Goal: Find contact information: Find contact information

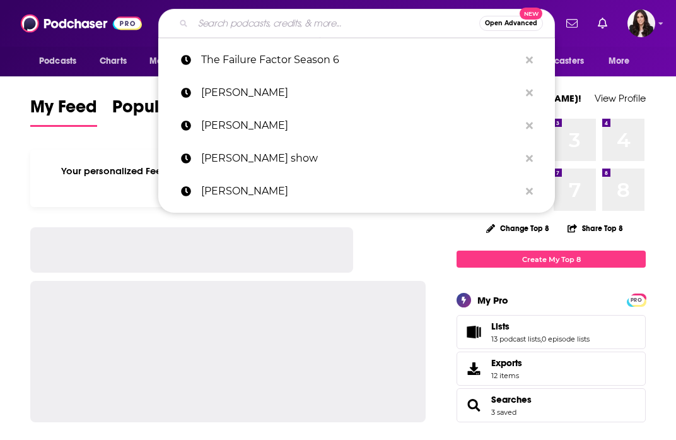
click at [305, 23] on input "Search podcasts, credits, & more..." at bounding box center [336, 23] width 286 height 20
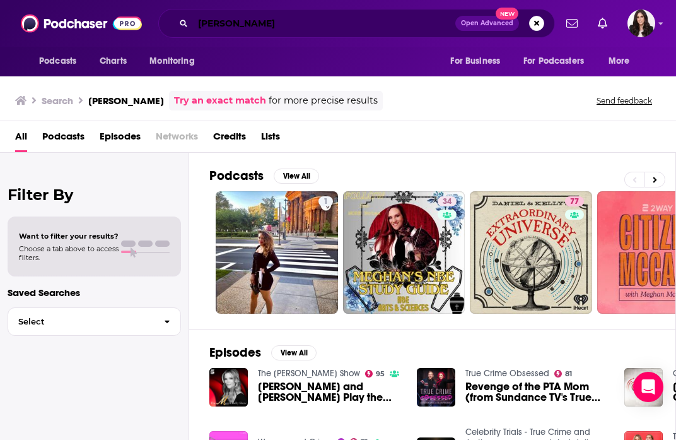
click at [229, 25] on input "meghan kelly" at bounding box center [324, 23] width 262 height 20
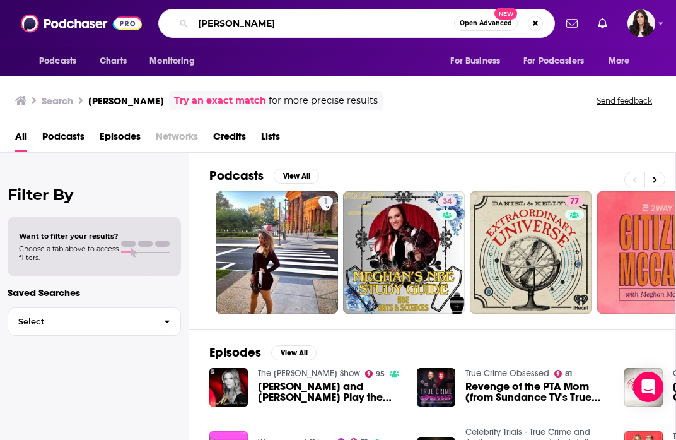
type input "megyn kelly"
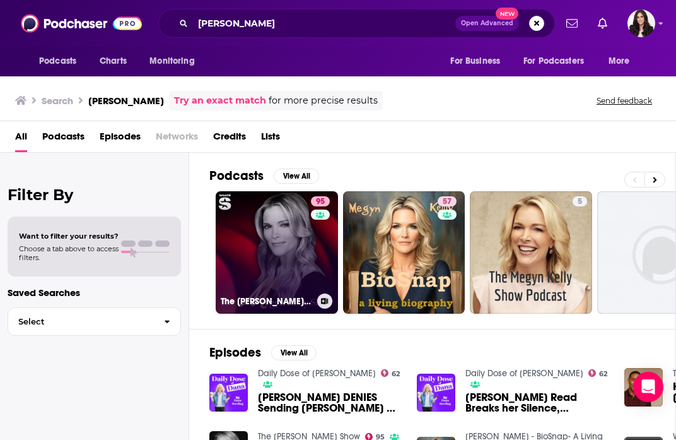
click at [271, 250] on link "95 The Megyn Kelly Show" at bounding box center [277, 252] width 122 height 122
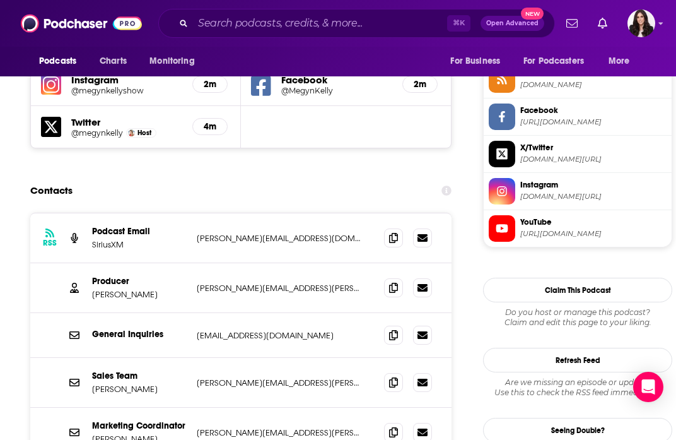
scroll to position [1175, 0]
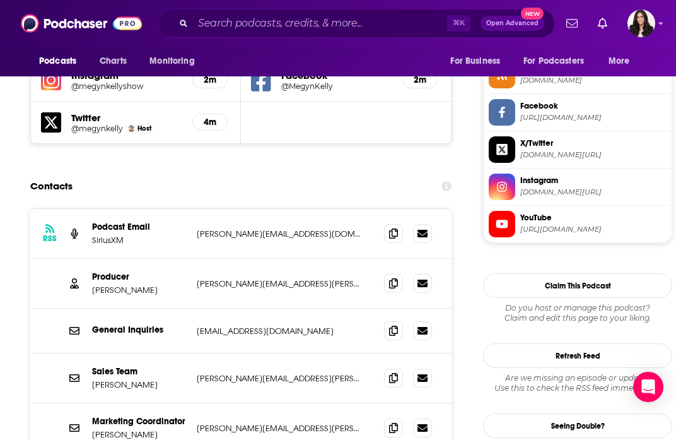
click at [262, 278] on p "julian.suchman@siriusxm.com" at bounding box center [280, 283] width 167 height 11
click at [421, 279] on icon at bounding box center [423, 283] width 10 height 8
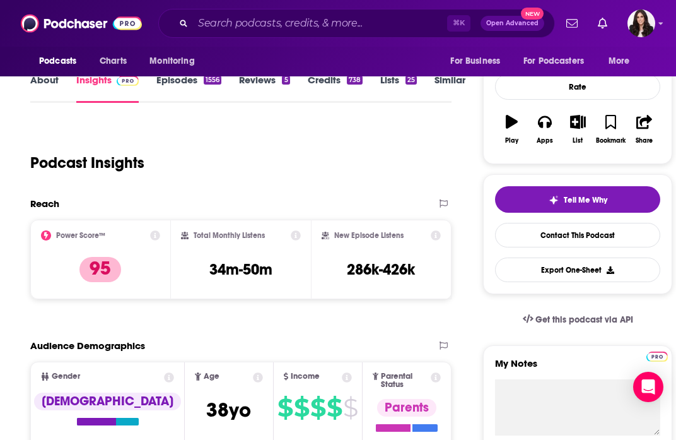
scroll to position [0, 0]
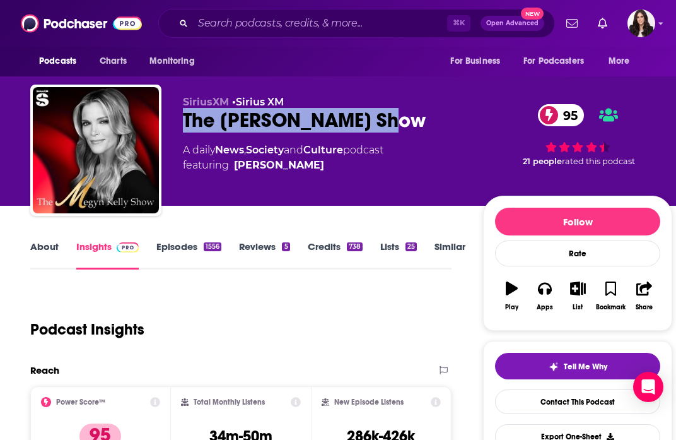
drag, startPoint x: 174, startPoint y: 126, endPoint x: 392, endPoint y: 129, distance: 218.3
click at [392, 129] on div "SiriusXM • Sirius XM The Megyn Kelly Show 95 A daily News , Society and Culture…" at bounding box center [351, 153] width 642 height 136
copy h2 "The Megyn Kelly Show"
click at [167, 253] on link "Episodes 1556" at bounding box center [188, 254] width 65 height 29
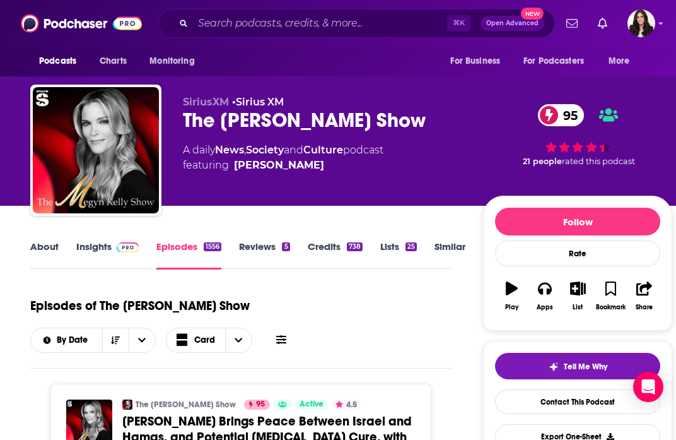
click at [77, 251] on link "Insights" at bounding box center [107, 254] width 62 height 29
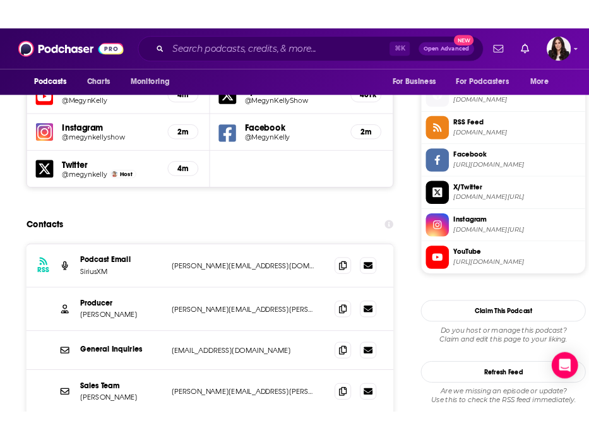
scroll to position [1138, 0]
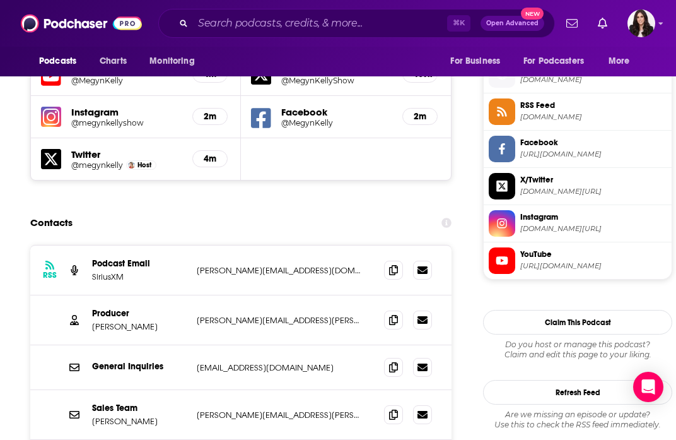
click at [218, 265] on p "steve@devilmaycaremedia.com" at bounding box center [280, 270] width 167 height 11
click at [423, 264] on icon at bounding box center [423, 269] width 10 height 10
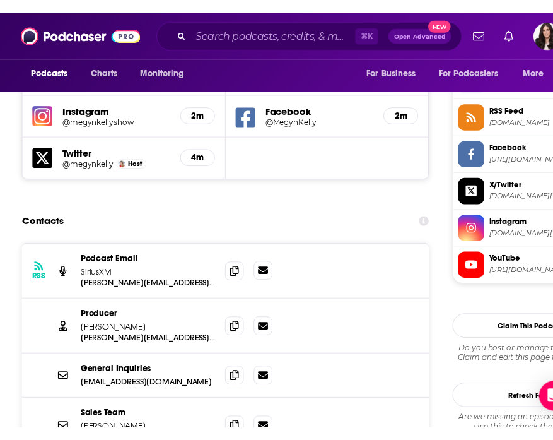
scroll to position [1217, 0]
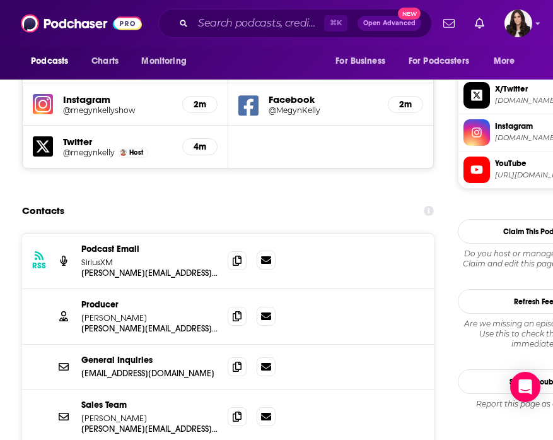
click at [266, 255] on icon at bounding box center [266, 260] width 10 height 10
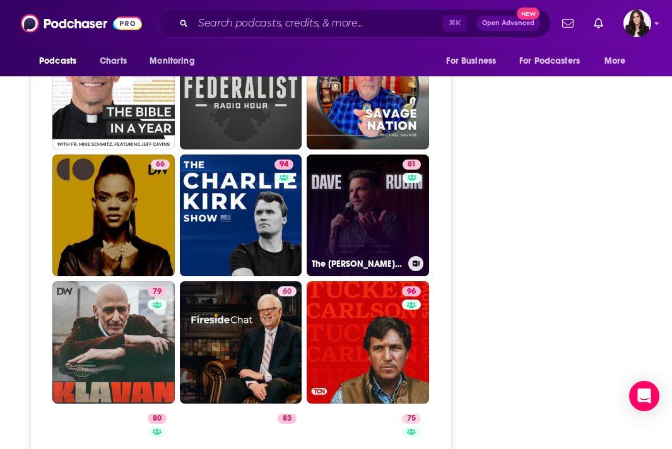
scroll to position [3697, 0]
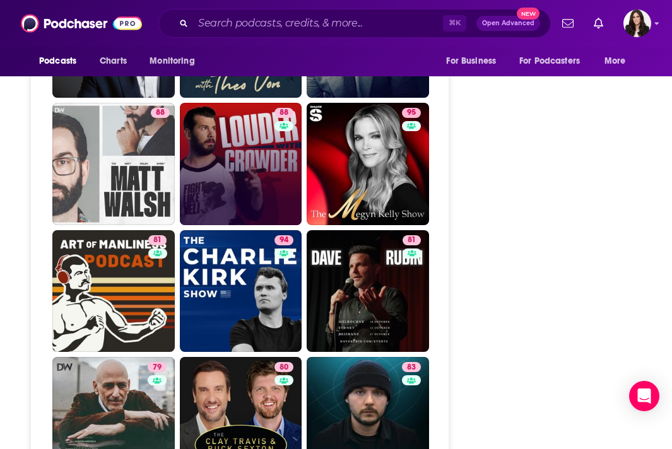
scroll to position [3246, 0]
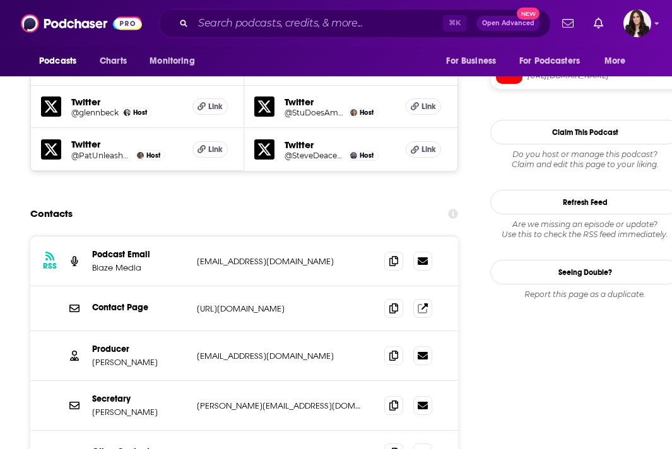
scroll to position [1300, 0]
